Goal: Task Accomplishment & Management: Manage account settings

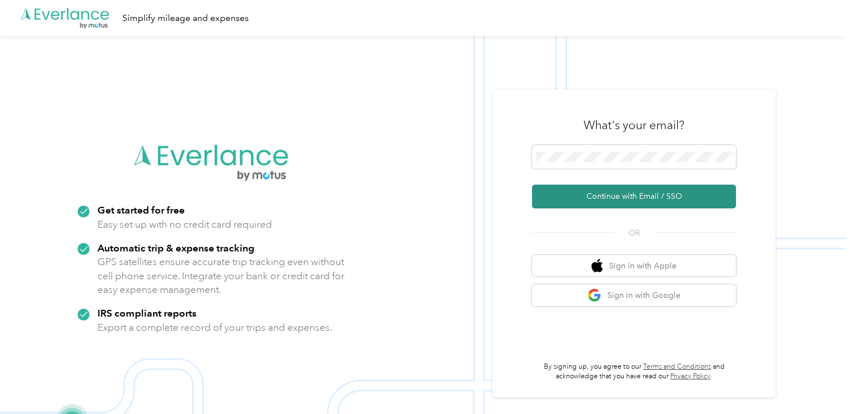
click at [625, 199] on button "Continue with Email / SSO" at bounding box center [634, 197] width 204 height 24
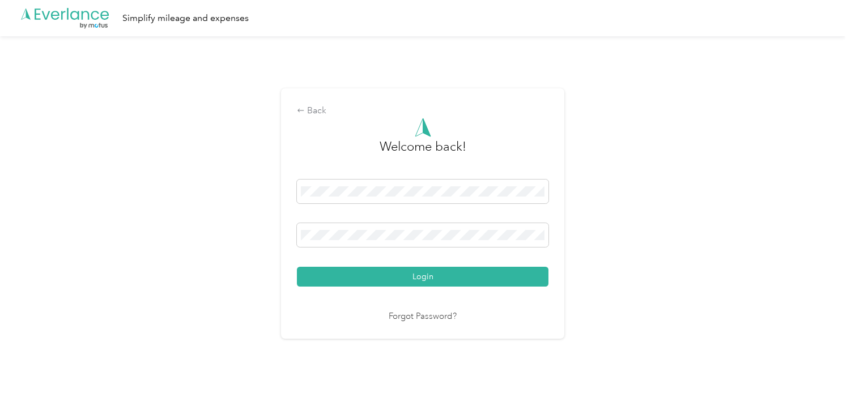
click at [297, 267] on button "Login" at bounding box center [423, 277] width 252 height 20
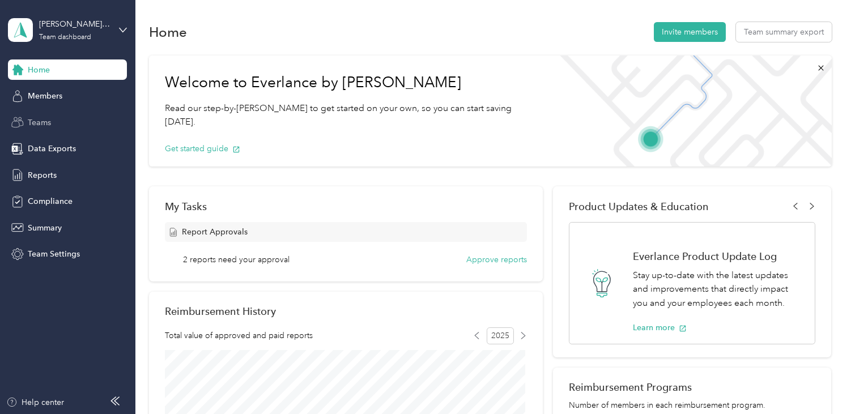
click at [38, 122] on span "Teams" at bounding box center [39, 123] width 23 height 12
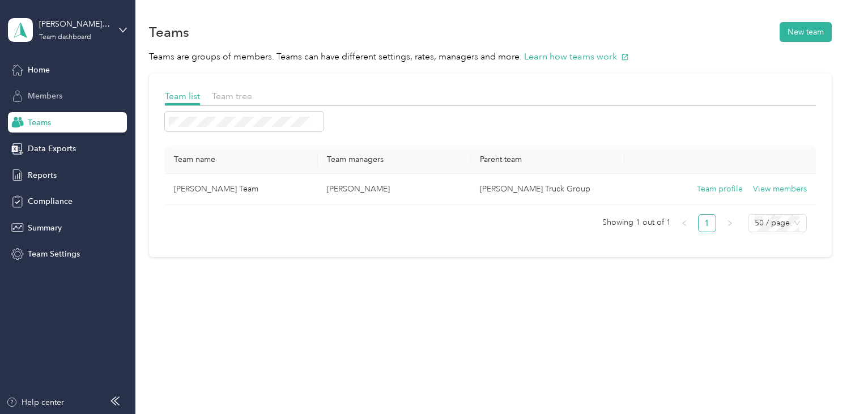
click at [52, 92] on span "Members" at bounding box center [45, 96] width 35 height 12
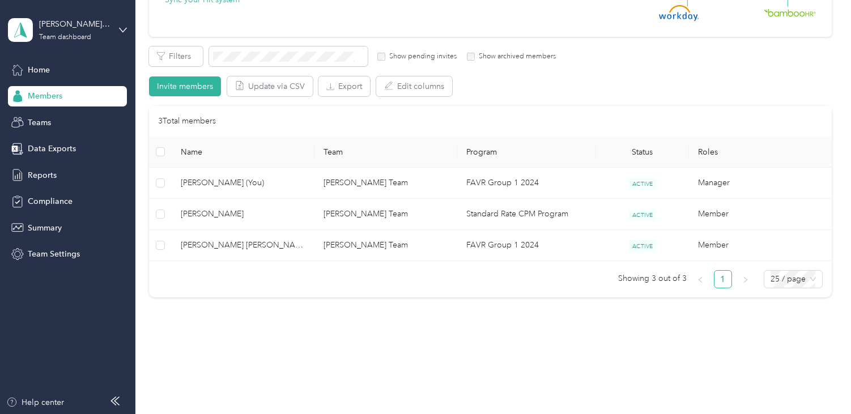
scroll to position [170, 0]
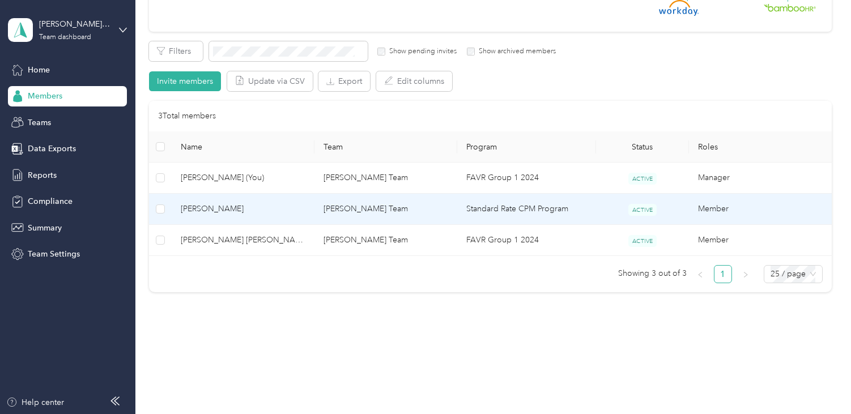
click at [201, 206] on span "[PERSON_NAME]" at bounding box center [243, 209] width 125 height 12
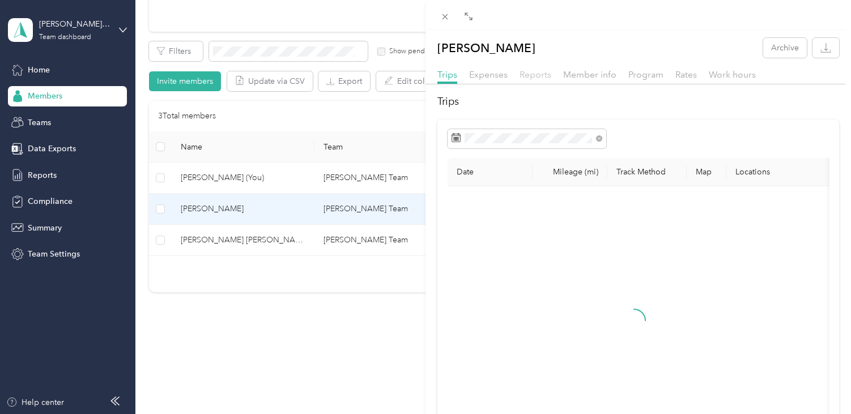
click at [537, 71] on span "Reports" at bounding box center [536, 74] width 32 height 11
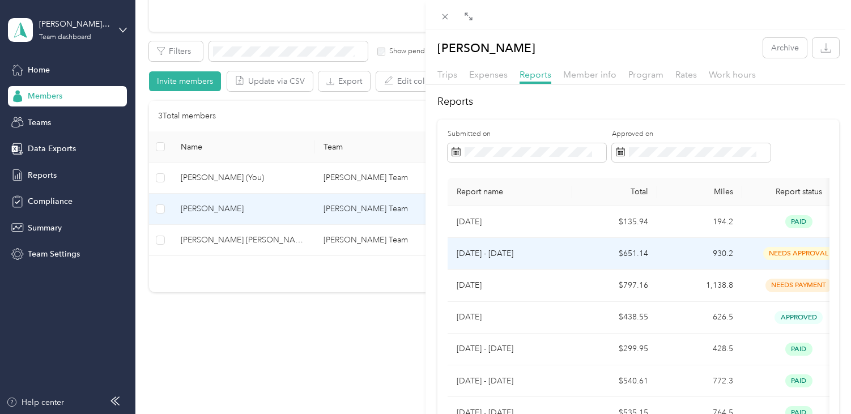
click at [500, 251] on p "[DATE] - [DATE]" at bounding box center [510, 254] width 107 height 12
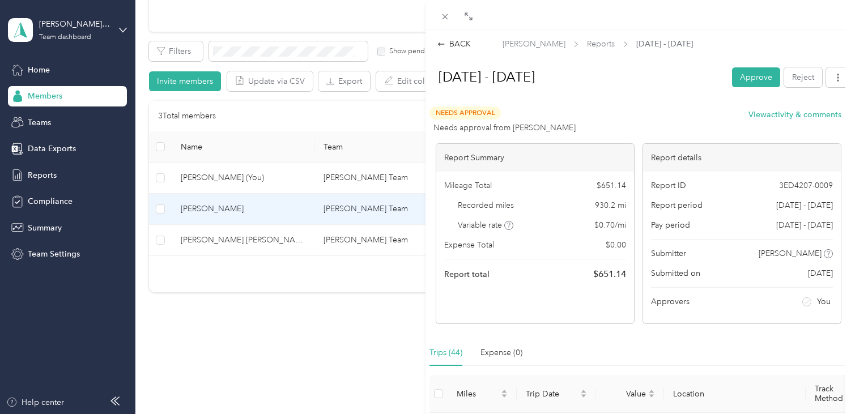
click at [260, 241] on div "BACK [PERSON_NAME] Reports [DATE] - [DATE] [DATE] - [DATE] Approve Reject Needs…" at bounding box center [425, 207] width 851 height 414
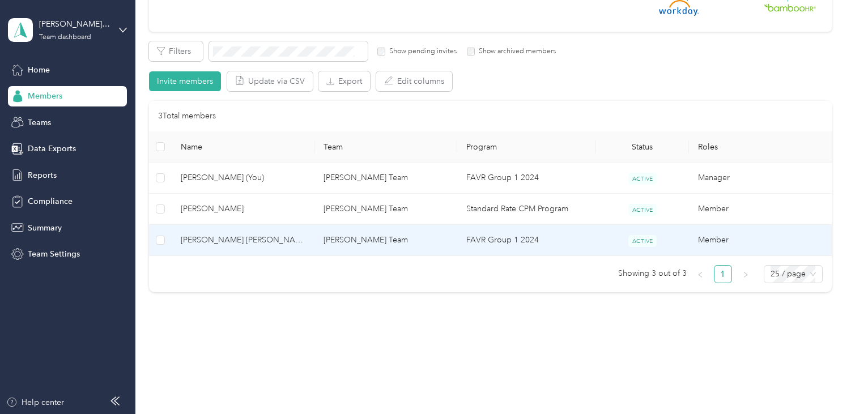
click at [246, 240] on span "[PERSON_NAME] [PERSON_NAME]" at bounding box center [243, 240] width 125 height 12
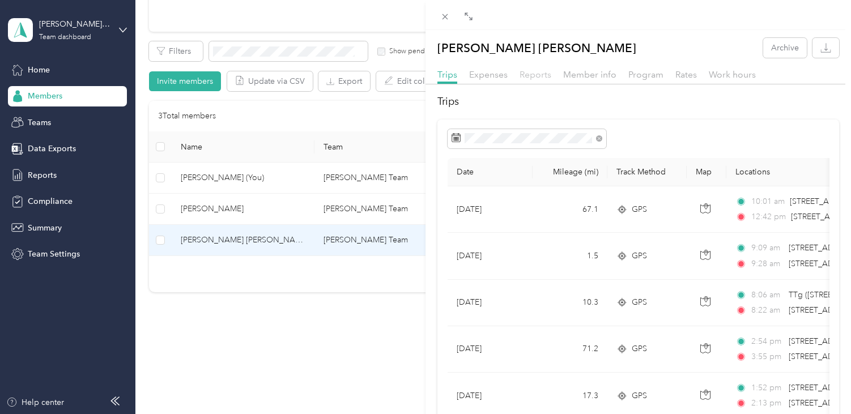
click at [531, 72] on span "Reports" at bounding box center [536, 74] width 32 height 11
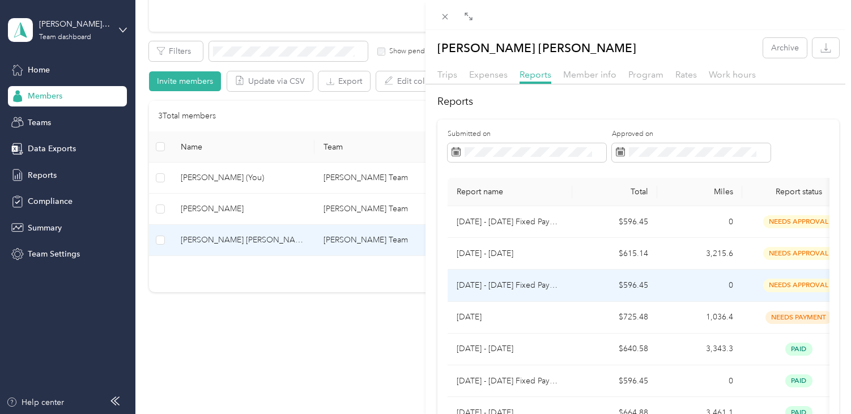
click at [538, 282] on p "[DATE] - [DATE] Fixed Payment" at bounding box center [510, 285] width 107 height 12
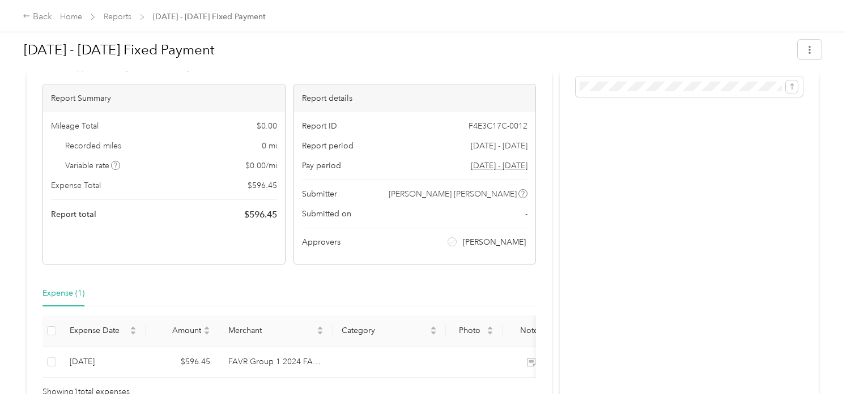
scroll to position [57, 0]
click at [122, 17] on link "Reports" at bounding box center [118, 17] width 28 height 10
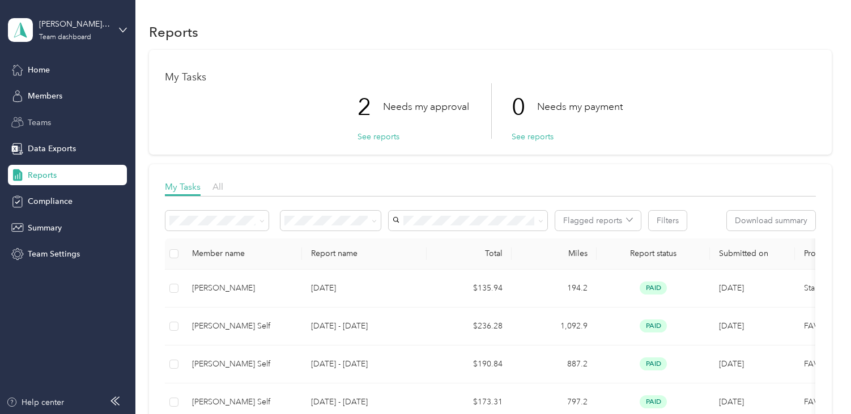
click at [45, 121] on span "Teams" at bounding box center [39, 123] width 23 height 12
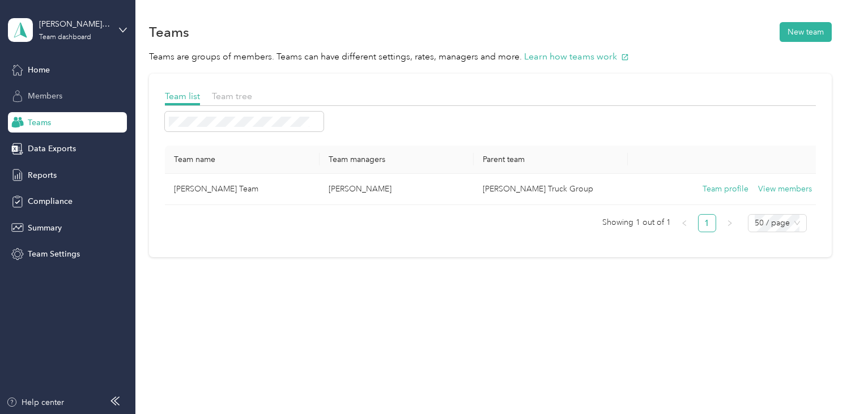
click at [46, 96] on span "Members" at bounding box center [45, 96] width 35 height 12
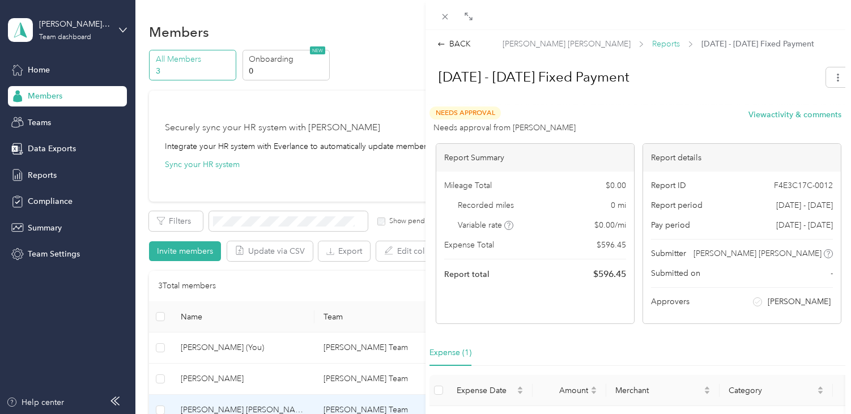
click at [652, 43] on span "Reports" at bounding box center [666, 44] width 28 height 12
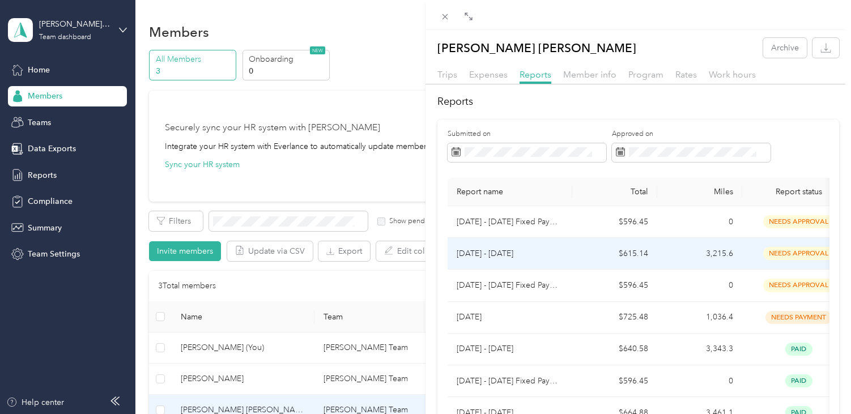
click at [504, 252] on p "[DATE] - [DATE]" at bounding box center [510, 254] width 107 height 12
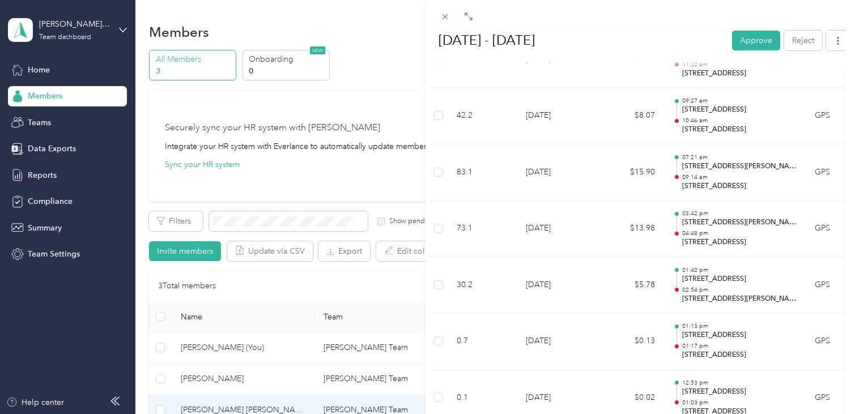
scroll to position [4023, 0]
